Goal: Task Accomplishment & Management: Understand process/instructions

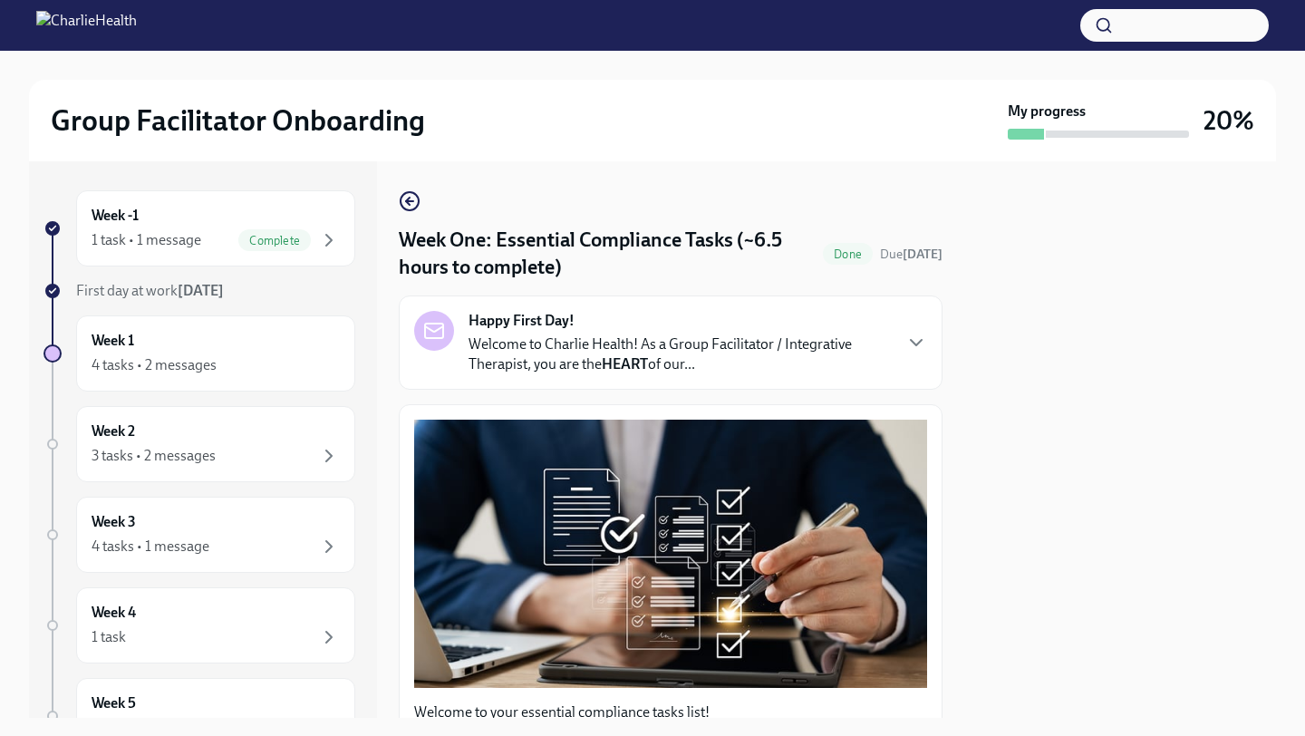
scroll to position [4267, 0]
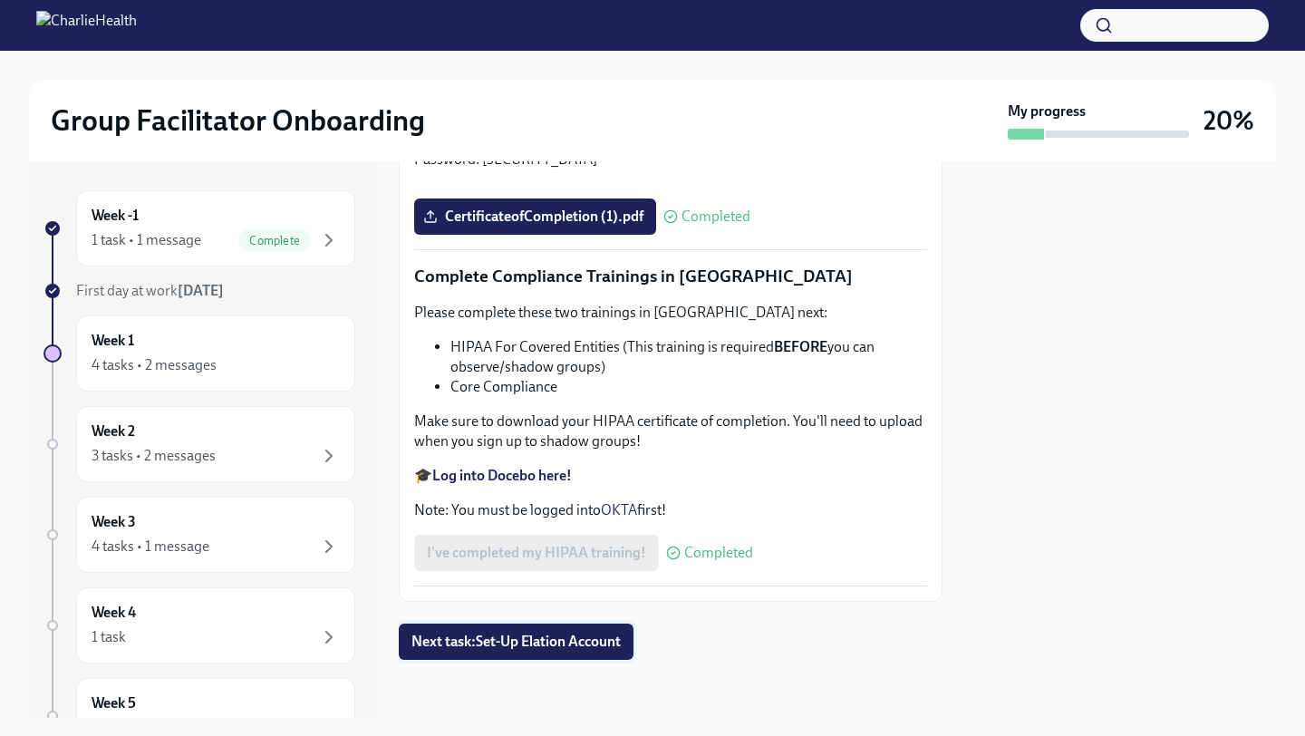
click at [519, 650] on span "Next task : Set-Up Elation Account" at bounding box center [516, 642] width 209 height 18
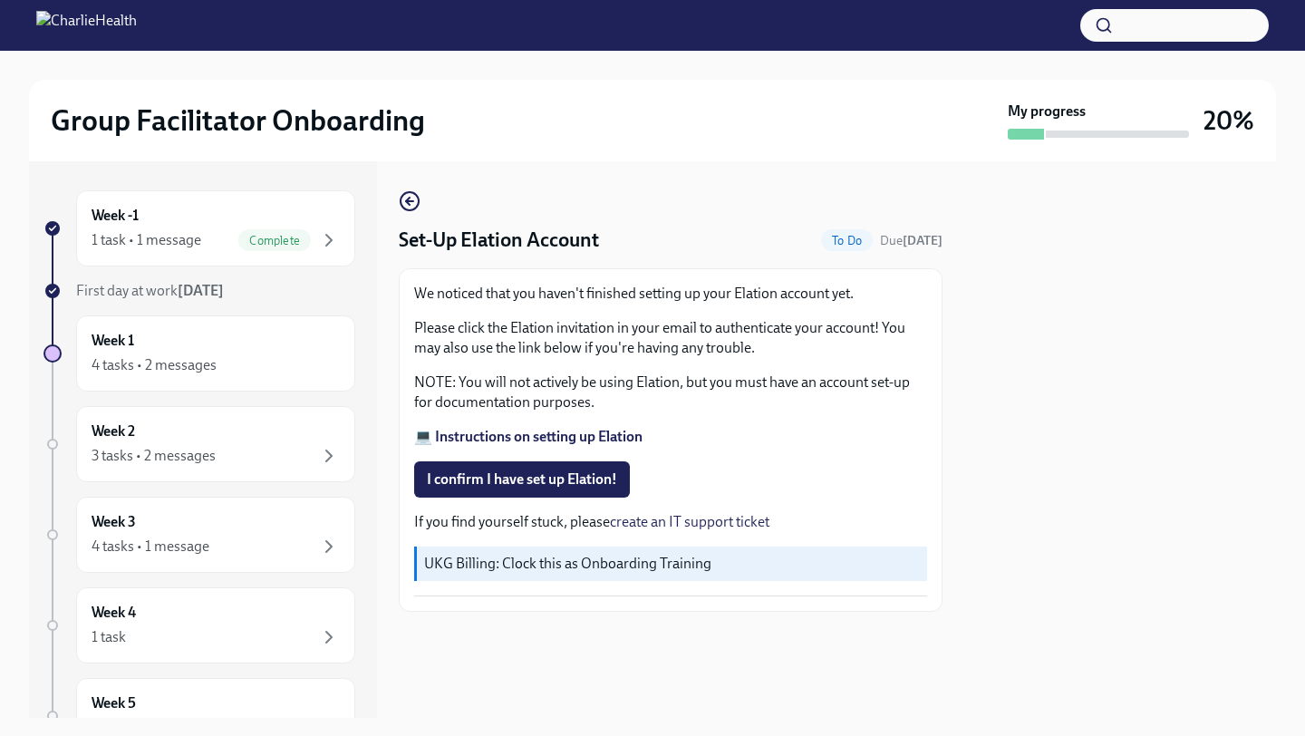
click at [583, 434] on strong "💻 Instructions on setting up Elation" at bounding box center [528, 436] width 228 height 17
click at [560, 439] on strong "💻 Instructions on setting up Elation" at bounding box center [528, 436] width 228 height 17
click at [479, 476] on span "I confirm I have set up Elation!" at bounding box center [522, 480] width 190 height 18
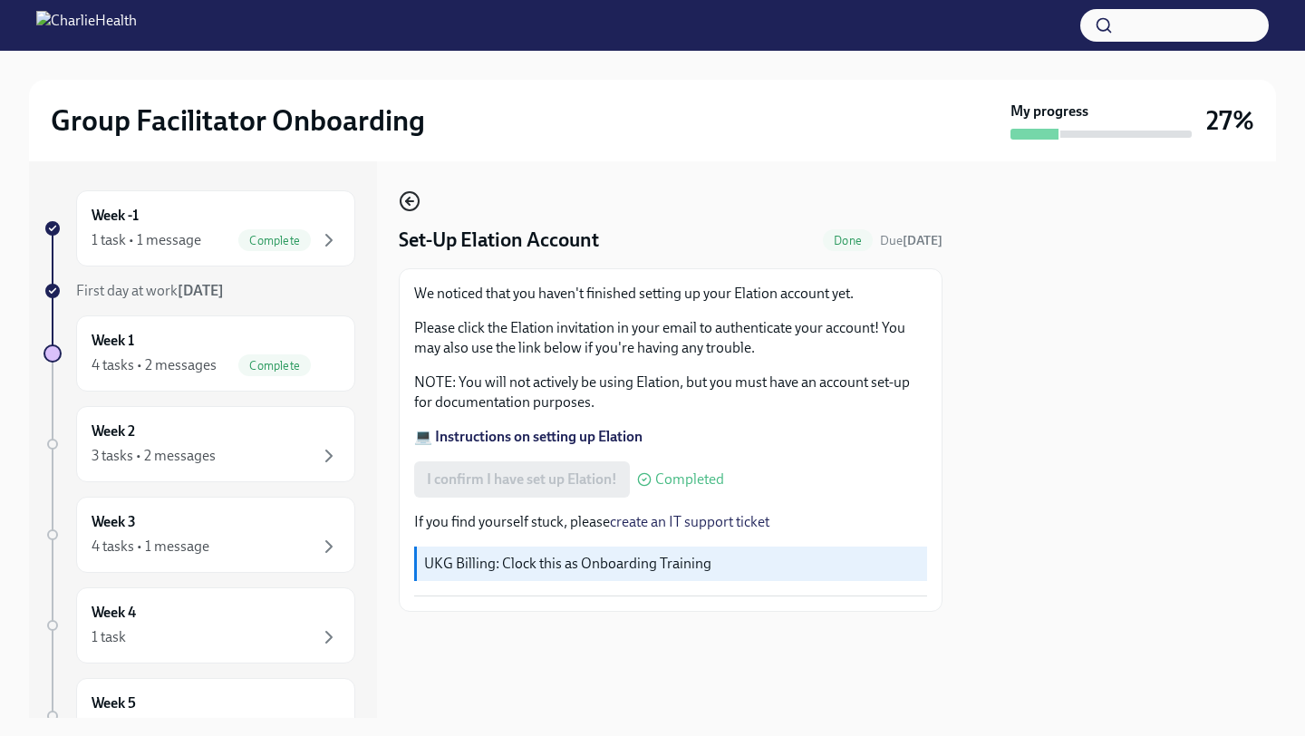
click at [408, 194] on icon "button" at bounding box center [410, 201] width 22 height 22
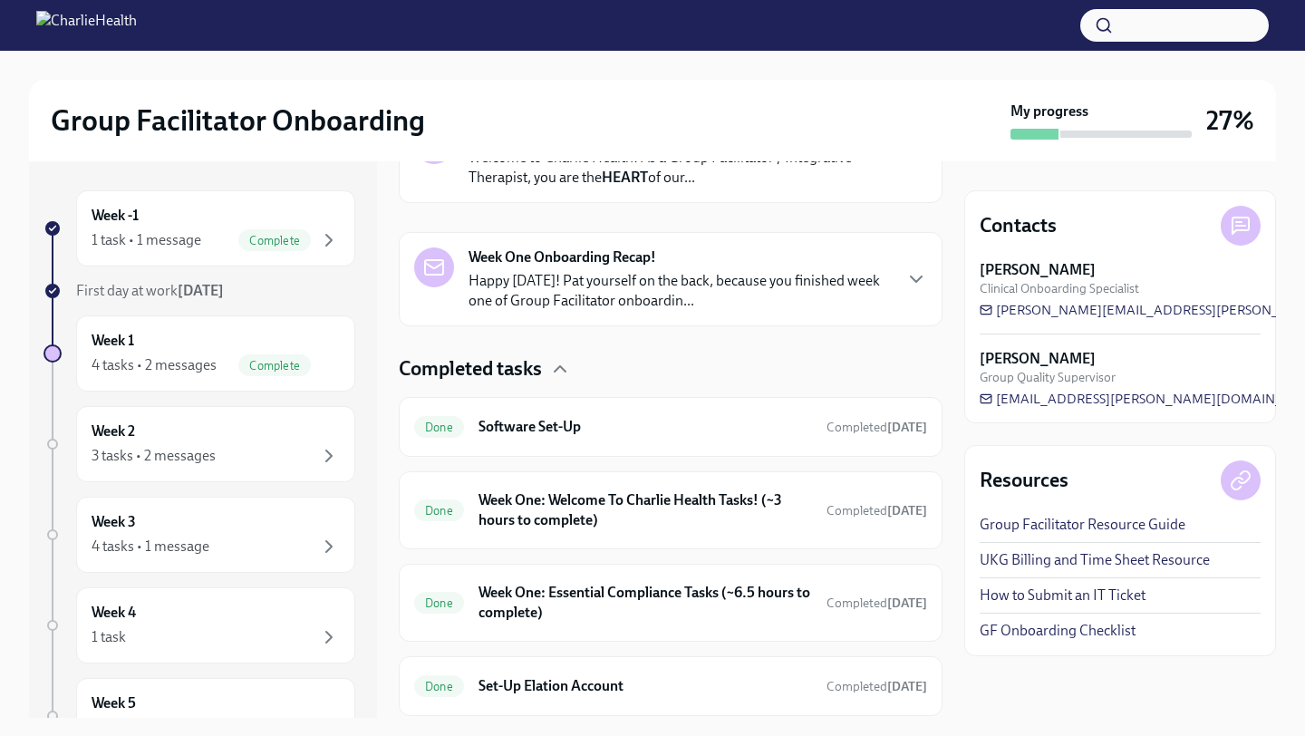
scroll to position [408, 0]
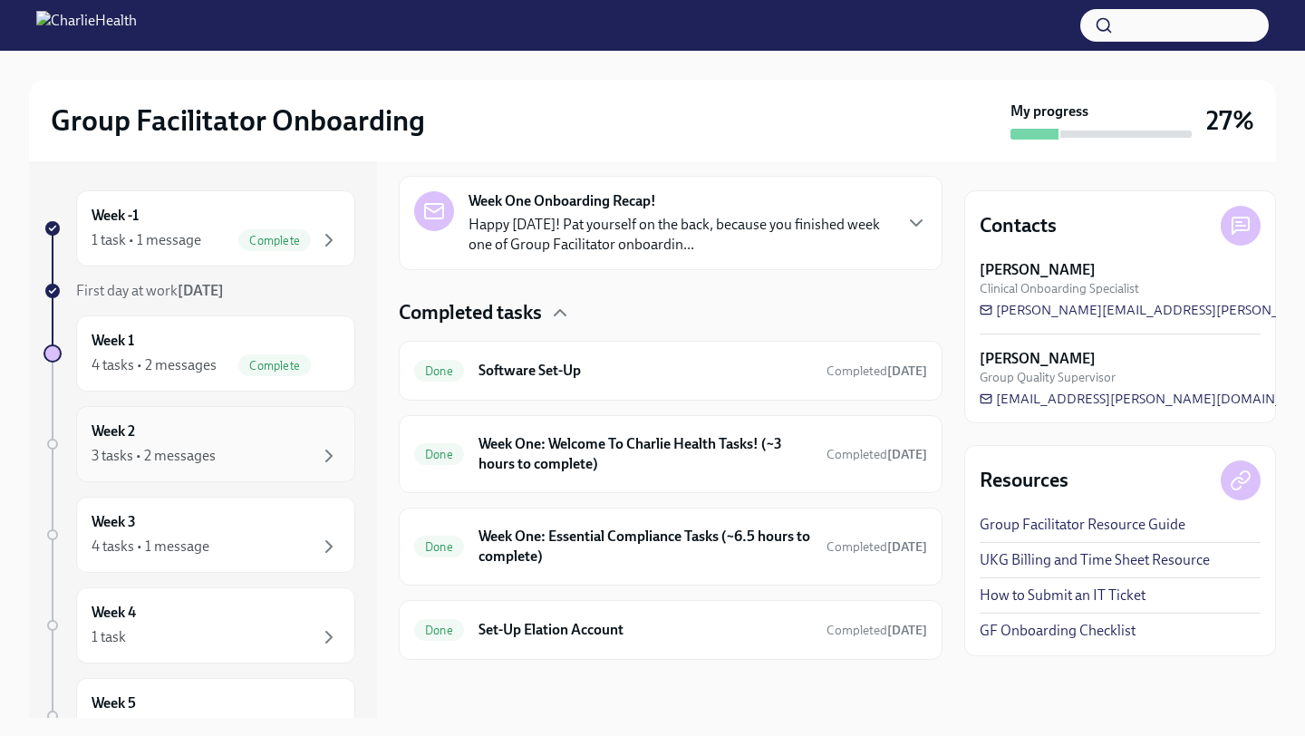
click at [168, 440] on div "Week 2 3 tasks • 2 messages" at bounding box center [216, 444] width 248 height 45
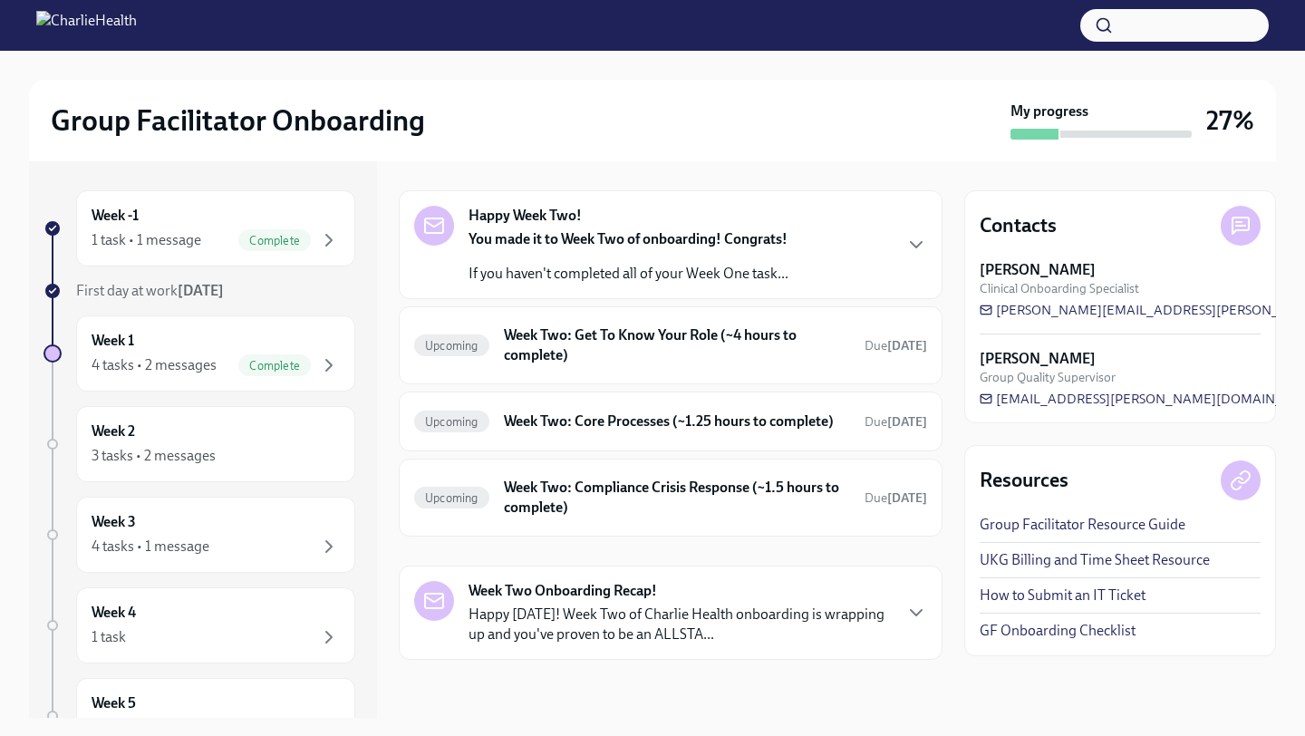
click at [797, 240] on div "Happy Week Two! You made it to Week Two of onboarding! Congrats! If you haven't…" at bounding box center [670, 245] width 513 height 78
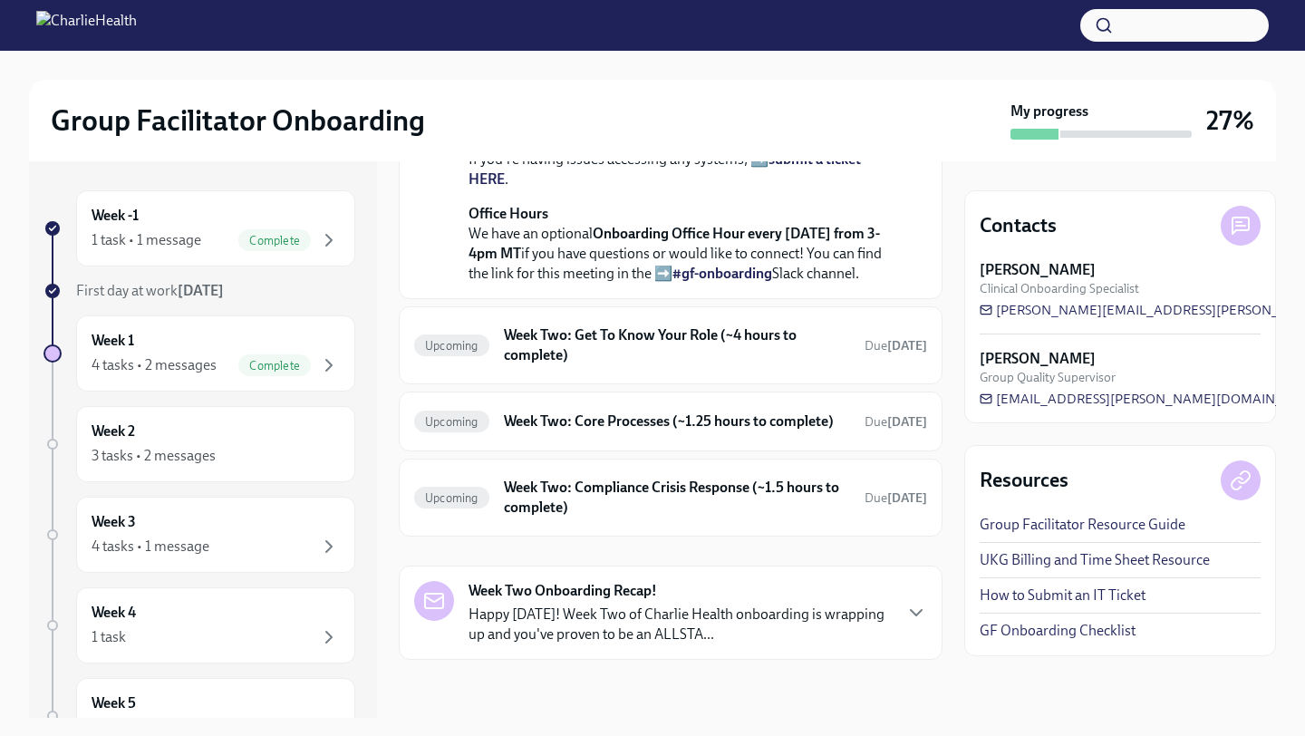
scroll to position [557, 0]
click at [564, 365] on h6 "Week Two: Get To Know Your Role (~4 hours to complete)" at bounding box center [677, 345] width 346 height 40
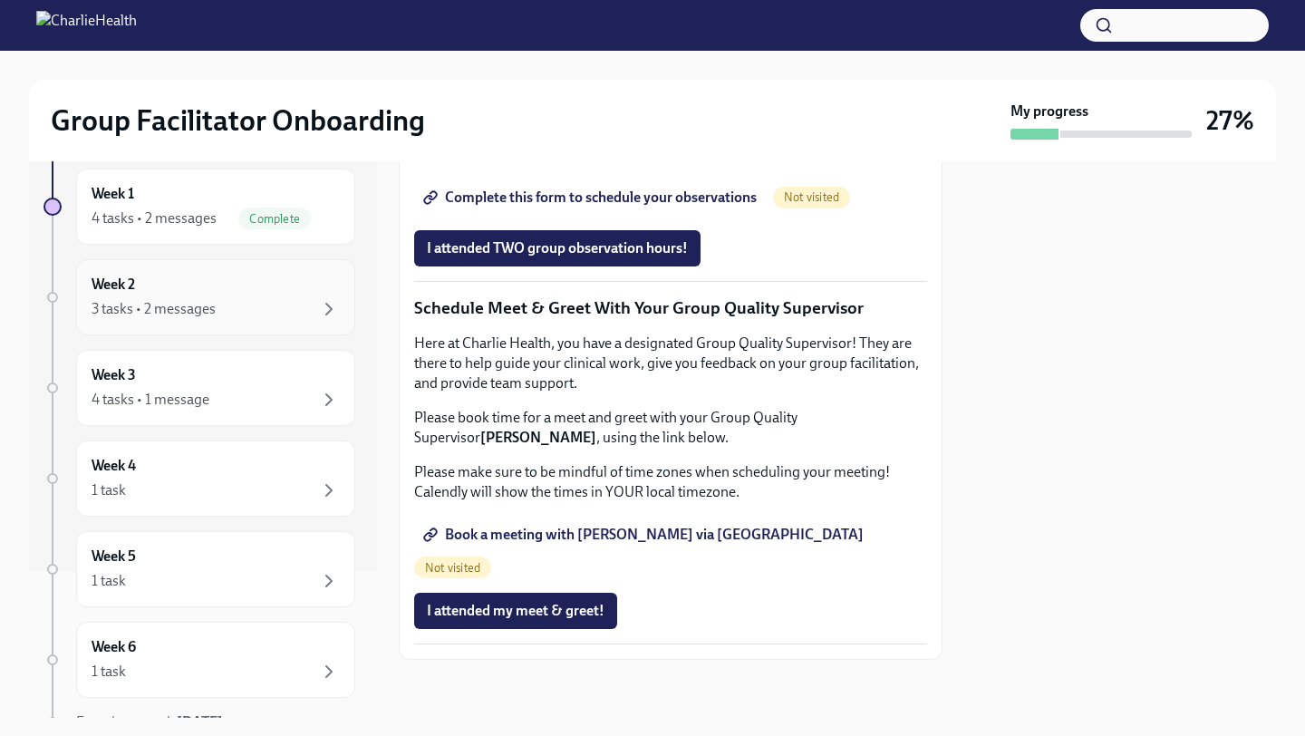
scroll to position [162, 0]
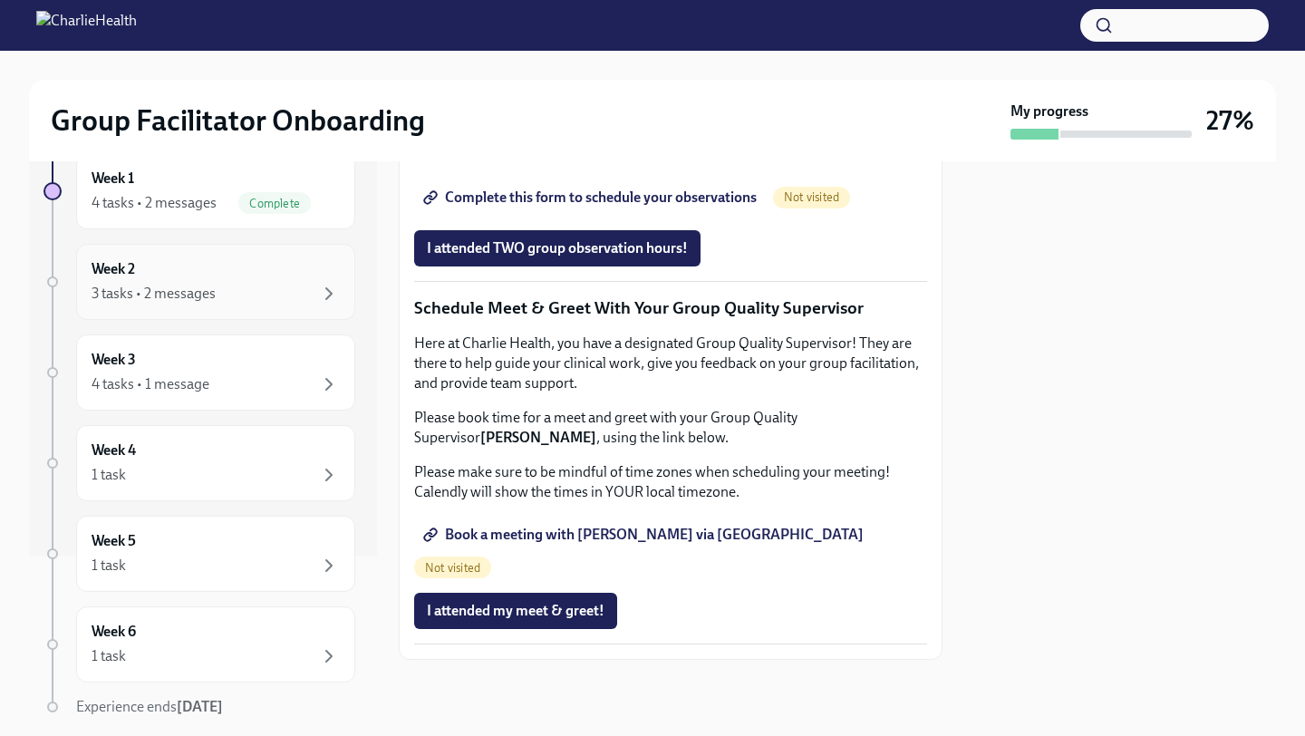
click at [237, 300] on div "3 tasks • 2 messages" at bounding box center [216, 294] width 248 height 22
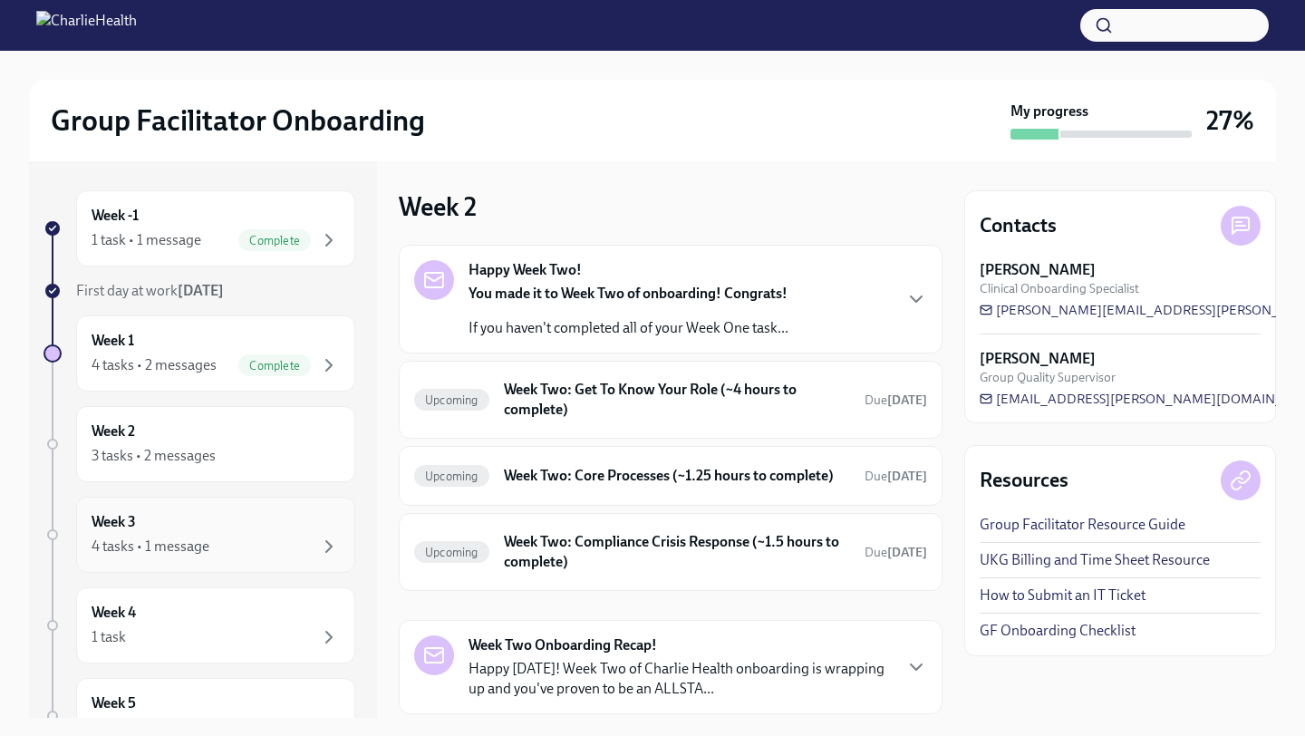
click at [178, 515] on div "Week 3 4 tasks • 1 message" at bounding box center [216, 534] width 248 height 45
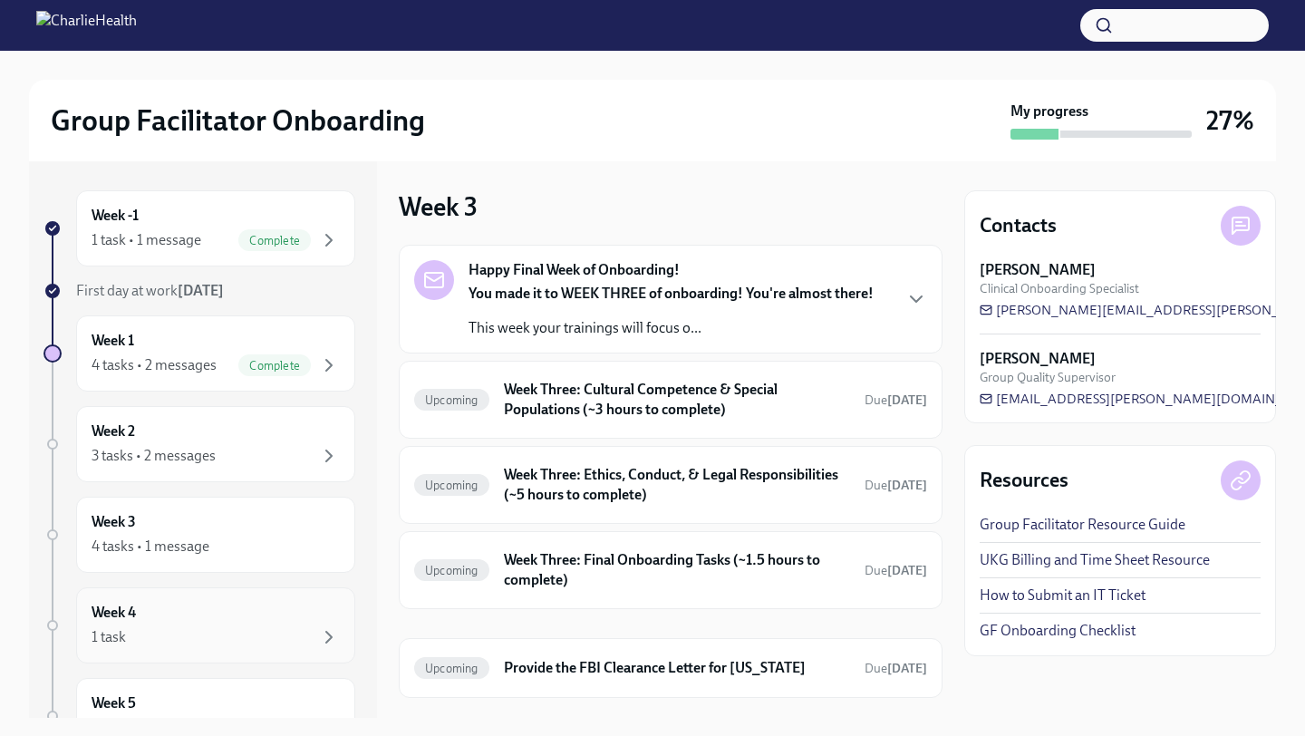
click at [205, 612] on div "Week 4 1 task" at bounding box center [216, 625] width 248 height 45
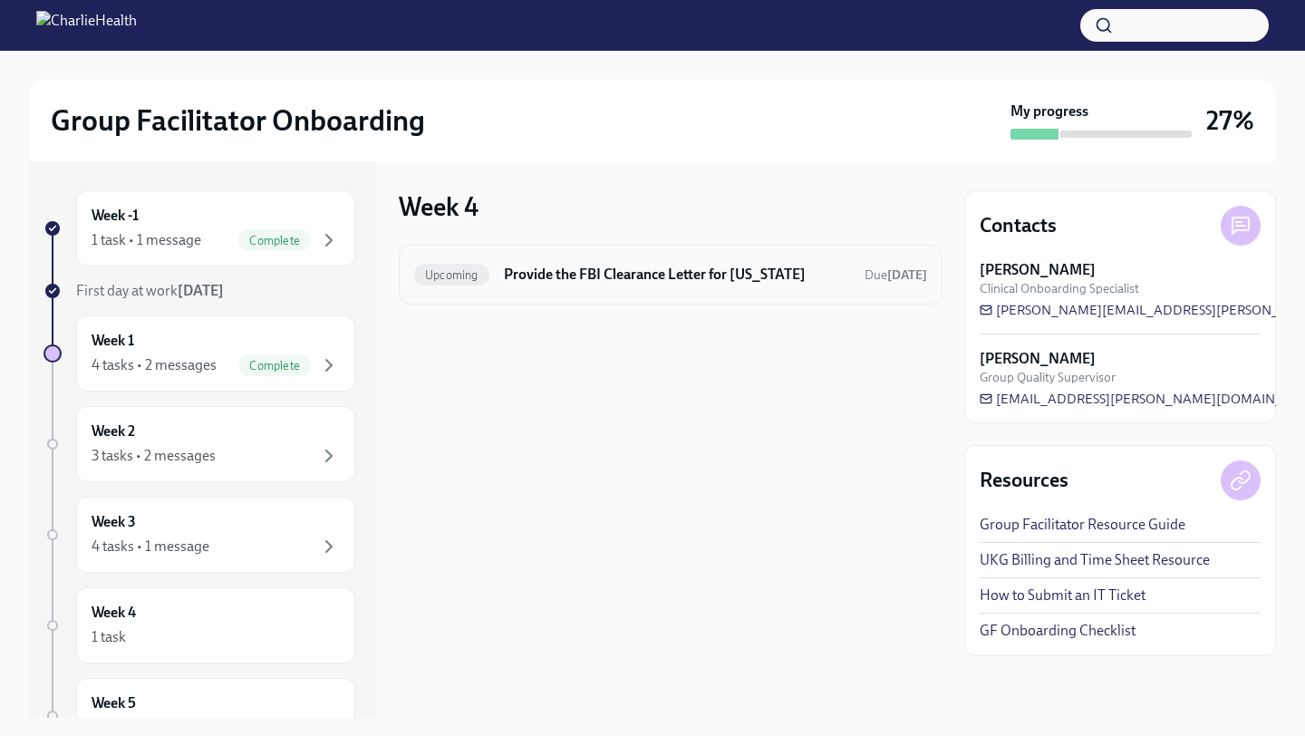
click at [502, 274] on div "Upcoming Provide the FBI Clearance Letter for [US_STATE] Due [DATE]" at bounding box center [670, 274] width 513 height 29
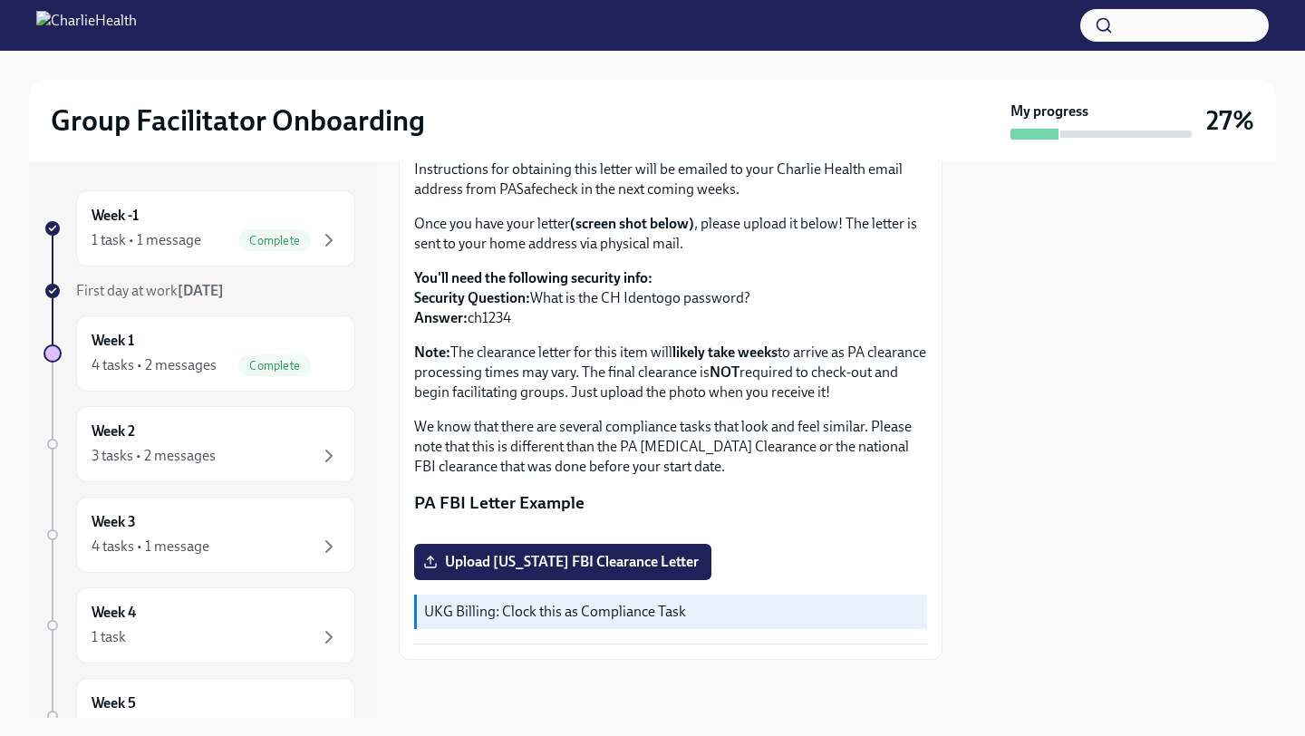
scroll to position [323, 0]
click at [213, 352] on div "Week 1 4 tasks • 2 messages Complete" at bounding box center [216, 353] width 248 height 45
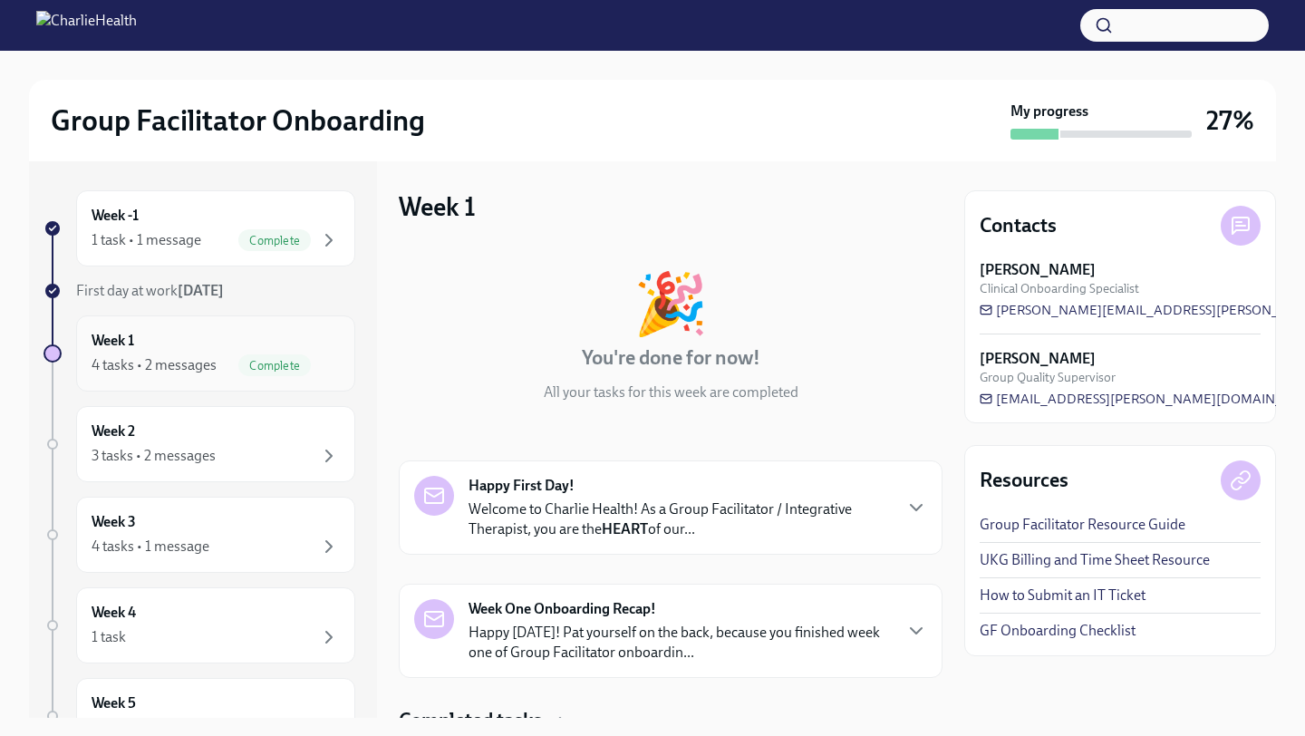
click at [216, 354] on div "4 tasks • 2 messages Complete" at bounding box center [216, 365] width 248 height 22
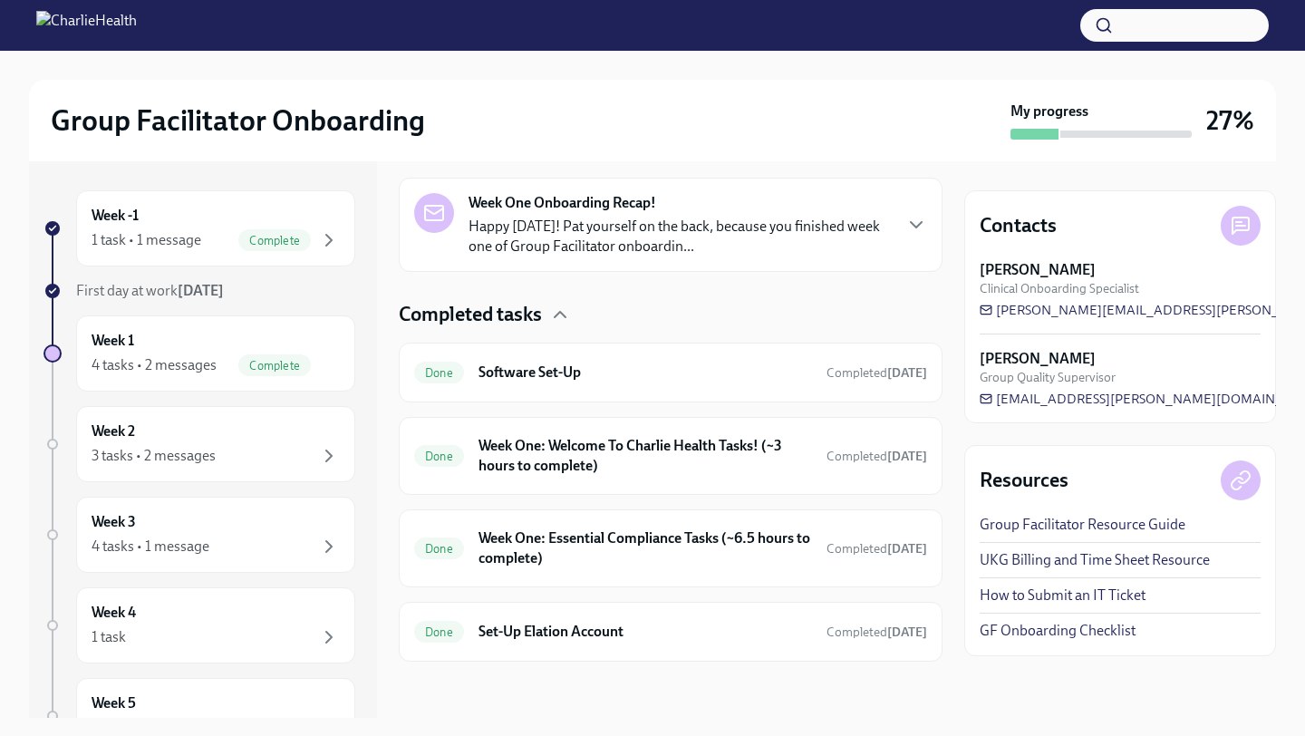
scroll to position [408, 0]
click at [703, 251] on p "Happy [DATE]! Pat yourself on the back, because you finished week one of Group …" at bounding box center [680, 235] width 422 height 40
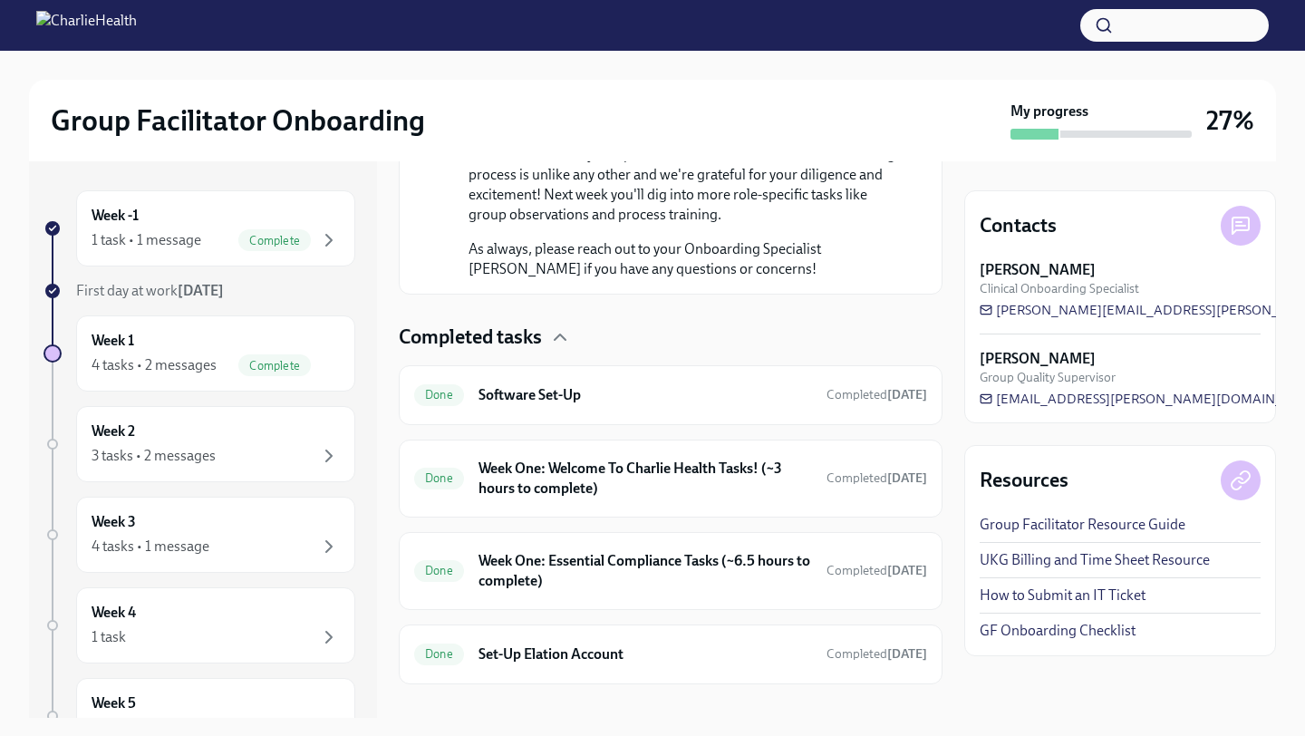
scroll to position [1315, 0]
